Goal: Task Accomplishment & Management: Complete application form

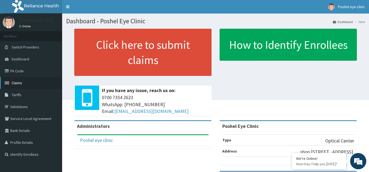
click at [16, 81] on span "Claims" at bounding box center [17, 82] width 11 height 5
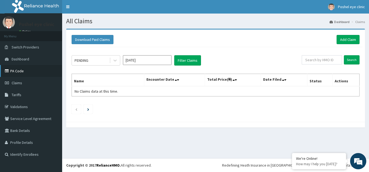
click at [16, 70] on link "PA Code" at bounding box center [31, 71] width 62 height 12
click at [348, 39] on link "Add Claim" at bounding box center [348, 39] width 23 height 9
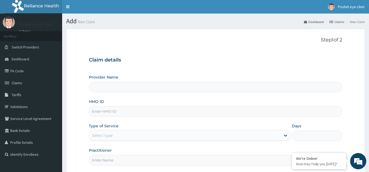
click at [119, 83] on input "Provider Name" at bounding box center [216, 87] width 254 height 11
type input "Poshel Eye Clinic"
click at [141, 112] on input "HMO ID" at bounding box center [216, 111] width 254 height 11
type input "KSB/11345/A"
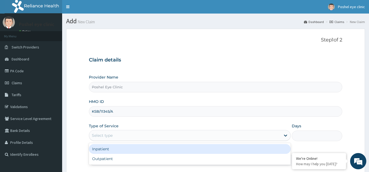
click at [134, 139] on div "Select type" at bounding box center [185, 135] width 192 height 9
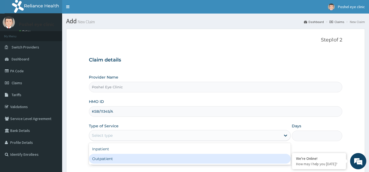
click at [124, 159] on div "Outpatient" at bounding box center [190, 159] width 202 height 10
type input "1"
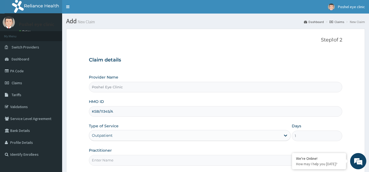
scroll to position [16, 0]
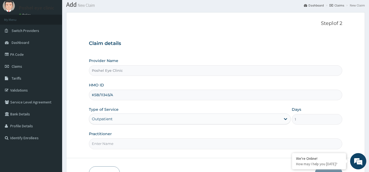
click at [175, 148] on input "Practitioner" at bounding box center [216, 143] width 254 height 11
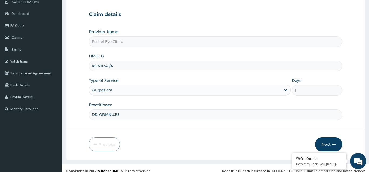
scroll to position [51, 0]
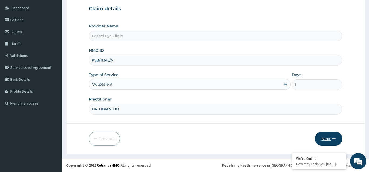
type input "DR. OBIANUJU"
click at [329, 138] on button "Next" at bounding box center [328, 138] width 27 height 14
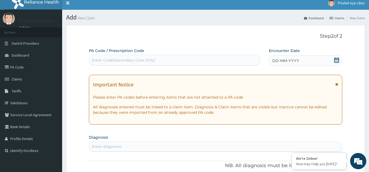
scroll to position [0, 0]
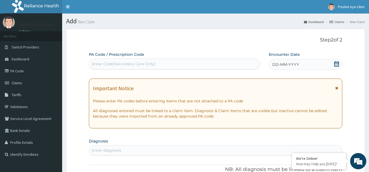
click at [145, 64] on div "Enter Code(Secondary Care Only)" at bounding box center [124, 63] width 64 height 5
type input "PA/7"
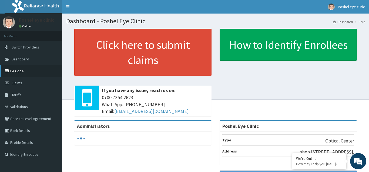
click at [12, 71] on link "PA Code" at bounding box center [31, 71] width 62 height 12
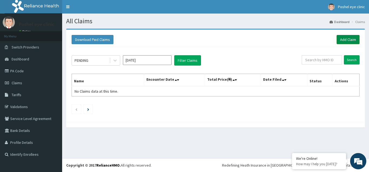
click at [349, 39] on link "Add Claim" at bounding box center [348, 39] width 23 height 9
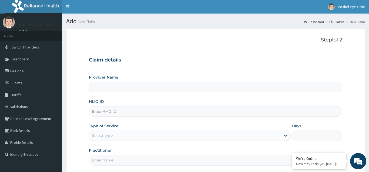
click at [145, 90] on input "Provider Name" at bounding box center [216, 87] width 254 height 11
type input "Poshel Eye Clinic"
click at [121, 111] on input "HMO ID" at bounding box center [216, 111] width 254 height 11
type input "KSB/11345/A"
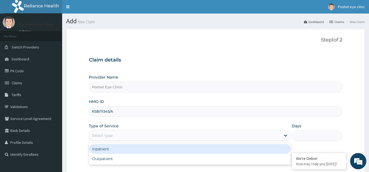
click at [129, 136] on div "Select type" at bounding box center [185, 135] width 192 height 9
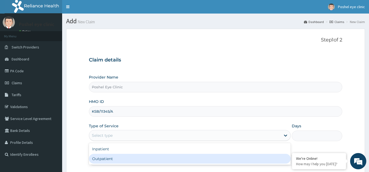
click at [112, 158] on div "Outpatient" at bounding box center [190, 159] width 202 height 10
type input "1"
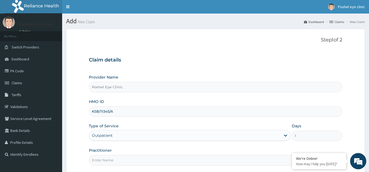
click at [121, 162] on input "Practitioner" at bounding box center [216, 160] width 254 height 11
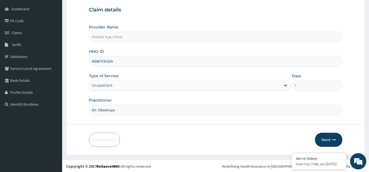
scroll to position [51, 0]
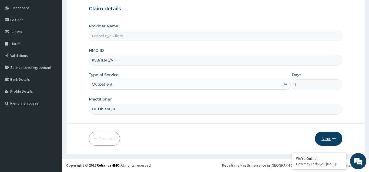
type input "Dr. Obianuju"
click at [327, 138] on button "Next" at bounding box center [328, 138] width 27 height 14
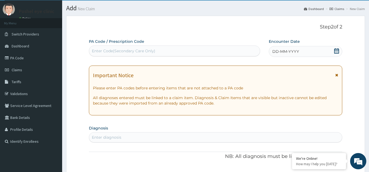
scroll to position [0, 0]
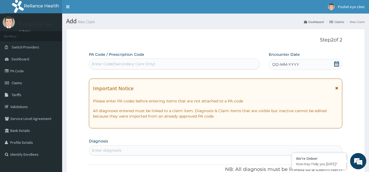
click at [118, 64] on div "Enter Code(Secondary Care Only)" at bounding box center [124, 63] width 64 height 5
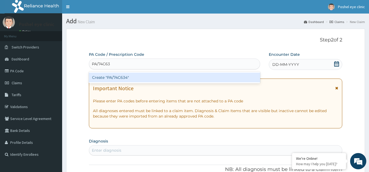
type input "PA/74C634"
click at [116, 76] on div "Create "PA/74C634"" at bounding box center [174, 77] width 171 height 10
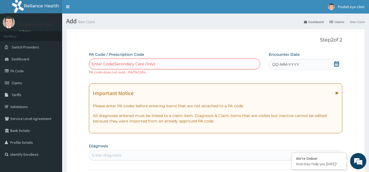
click at [336, 63] on icon at bounding box center [336, 63] width 5 height 5
click at [16, 68] on link "PA Code" at bounding box center [31, 71] width 62 height 12
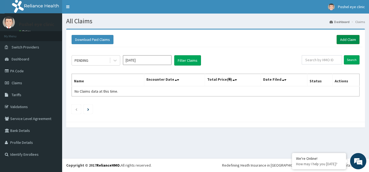
click at [348, 38] on link "Add Claim" at bounding box center [348, 39] width 23 height 9
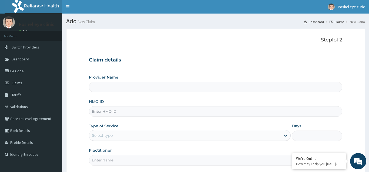
click at [97, 114] on input "HMO ID" at bounding box center [216, 111] width 254 height 11
type input "Poshel Eye Clinic"
click at [110, 112] on input "KSB/11345/A" at bounding box center [216, 111] width 254 height 11
type input "KSB/10173/A"
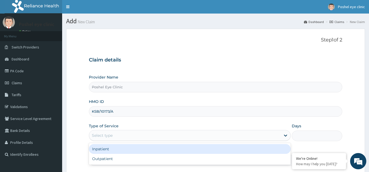
click at [124, 134] on div "Select type" at bounding box center [185, 135] width 192 height 9
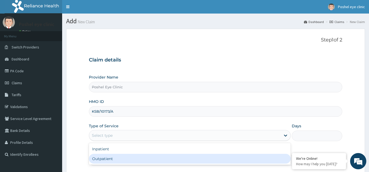
click at [111, 157] on div "Outpatient" at bounding box center [190, 159] width 202 height 10
type input "1"
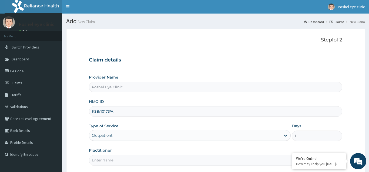
click at [112, 159] on input "Practitioner" at bounding box center [216, 160] width 254 height 11
type input "Dr. Obianuju"
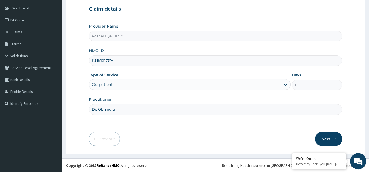
scroll to position [51, 0]
click at [329, 138] on button "Next" at bounding box center [328, 138] width 27 height 14
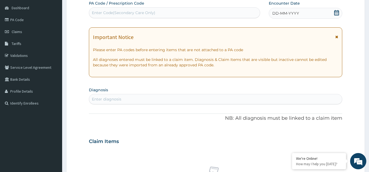
click at [109, 13] on div "Enter Code(Secondary Care Only)" at bounding box center [124, 12] width 64 height 5
type input "PA/7AC634"
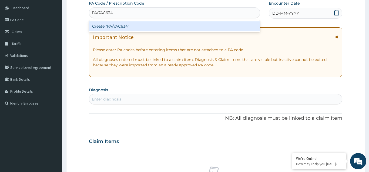
click at [115, 26] on div "Create "PA/7AC634"" at bounding box center [174, 26] width 171 height 10
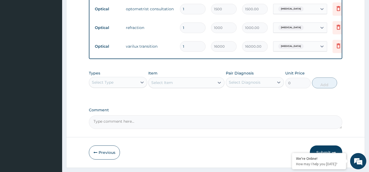
scroll to position [273, 0]
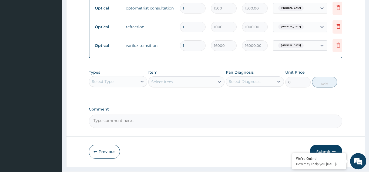
click at [137, 124] on textarea "Comment" at bounding box center [216, 121] width 254 height 14
click at [153, 120] on textarea "PLEASE NOTE: LENS & FRAME 35,000.00" at bounding box center [216, 121] width 254 height 14
click at [152, 120] on textarea "PLEASE NOTE: LENS & FRAME 35,000.00" at bounding box center [216, 121] width 254 height 14
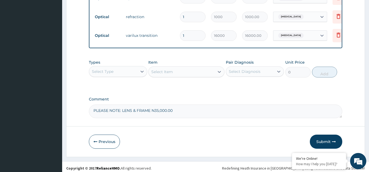
scroll to position [286, 0]
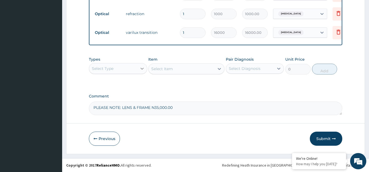
type textarea "PLEASE NOTE: LENS & FRAME N35,000.00"
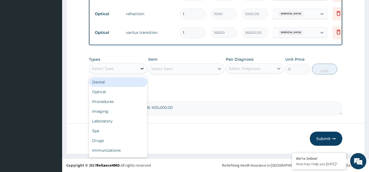
click at [143, 69] on icon at bounding box center [141, 68] width 5 height 5
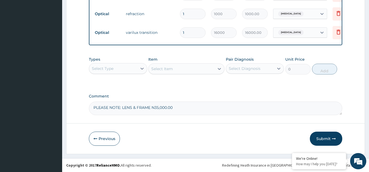
click at [220, 69] on div "Select Item" at bounding box center [186, 68] width 76 height 11
click at [322, 139] on button "Submit" at bounding box center [326, 138] width 32 height 14
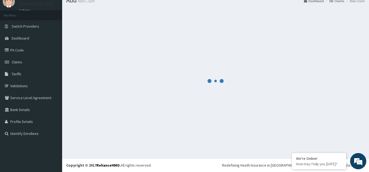
scroll to position [21, 0]
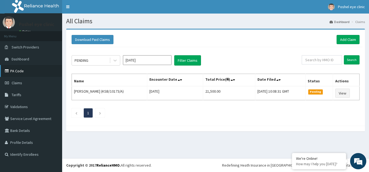
click at [14, 72] on link "PA Code" at bounding box center [31, 71] width 62 height 12
